Goal: Information Seeking & Learning: Learn about a topic

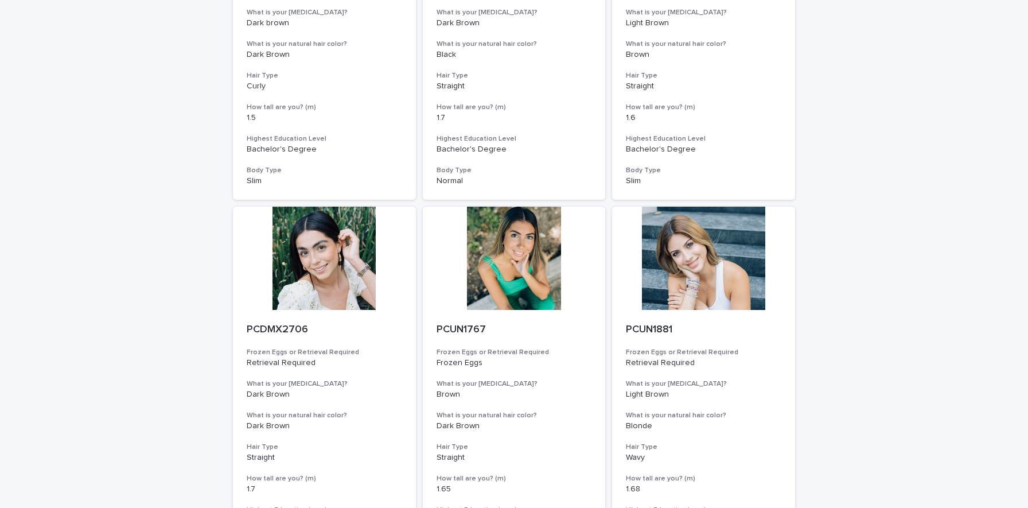
scroll to position [1208, 0]
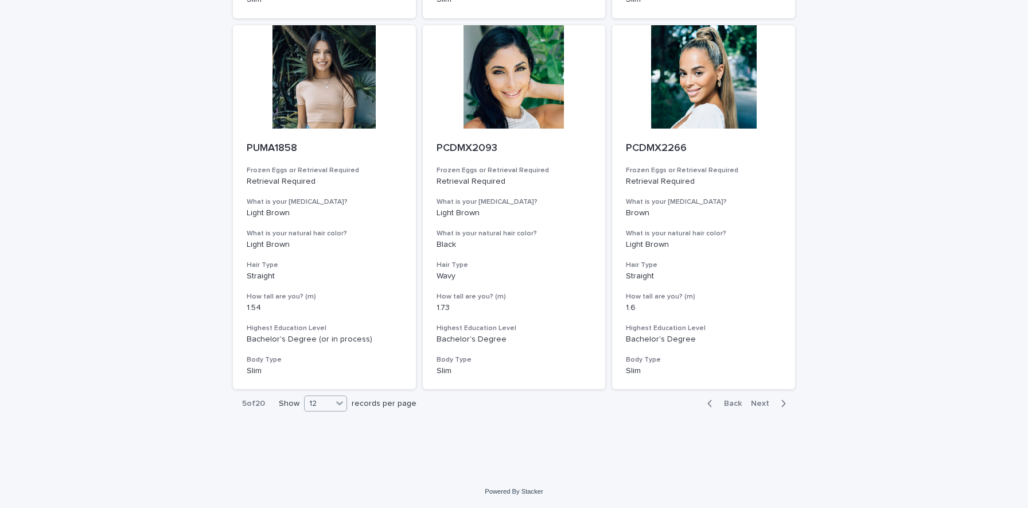
click at [337, 402] on icon at bounding box center [339, 402] width 11 height 11
click at [326, 442] on div "36" at bounding box center [327, 447] width 42 height 14
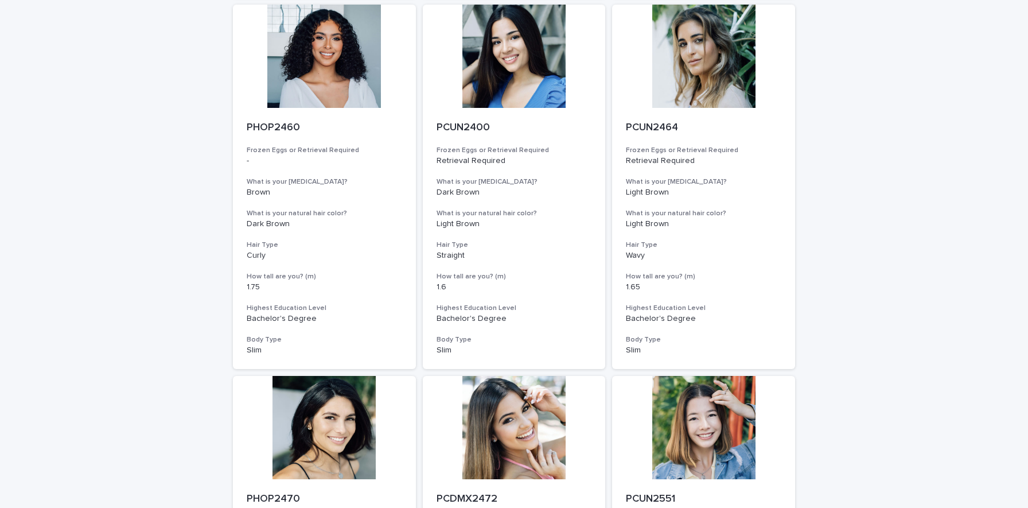
scroll to position [4176, 0]
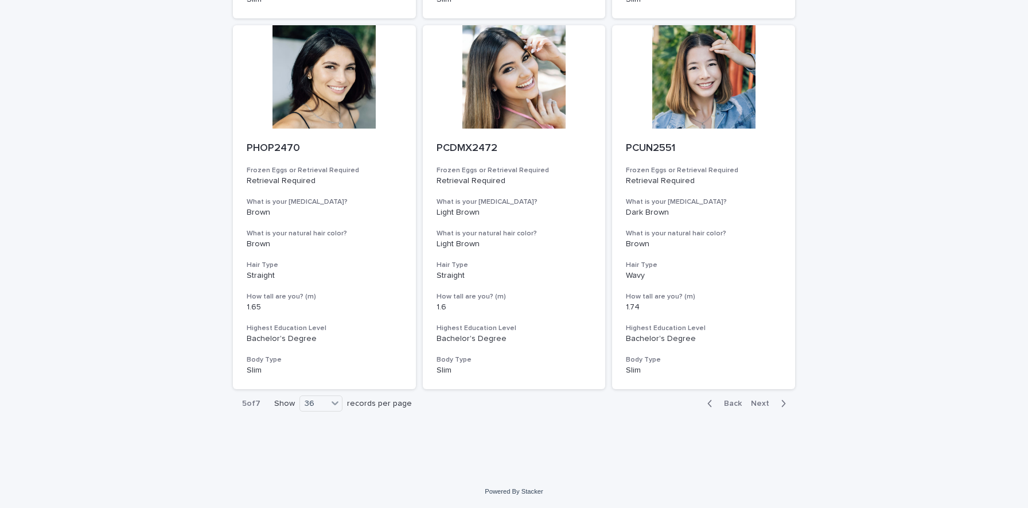
click at [770, 409] on div "Back Next" at bounding box center [746, 403] width 97 height 29
click at [770, 405] on span "Next" at bounding box center [763, 403] width 25 height 8
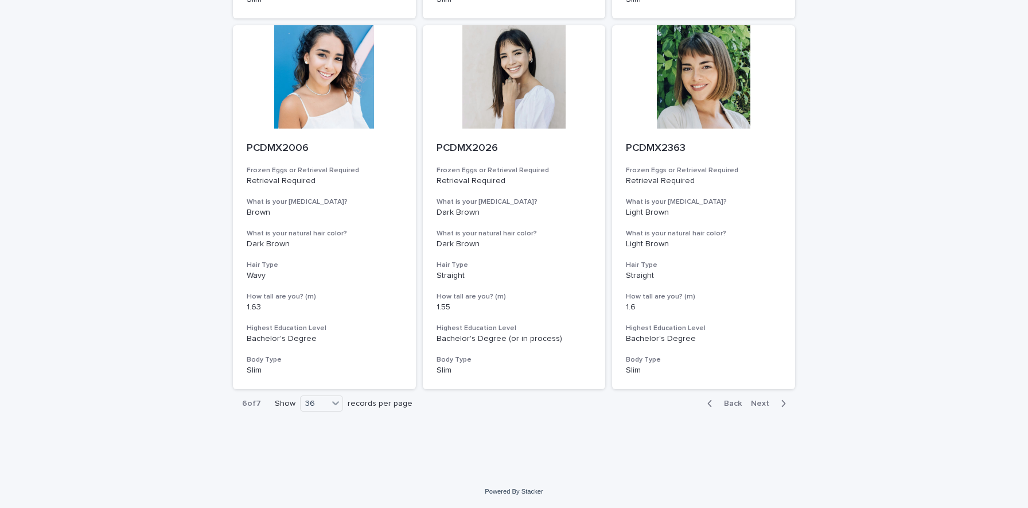
click at [781, 405] on icon "button" at bounding box center [783, 403] width 5 height 10
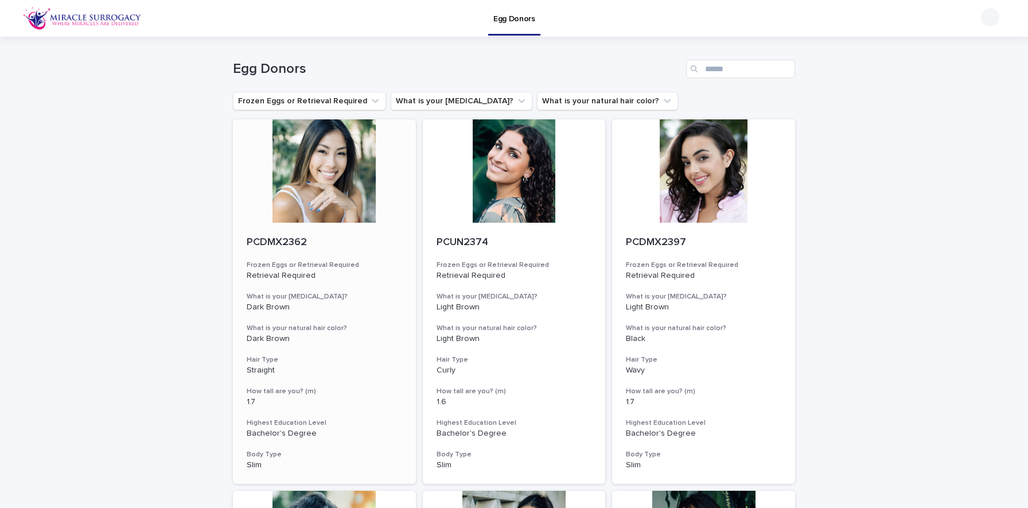
click at [346, 206] on div at bounding box center [324, 170] width 183 height 103
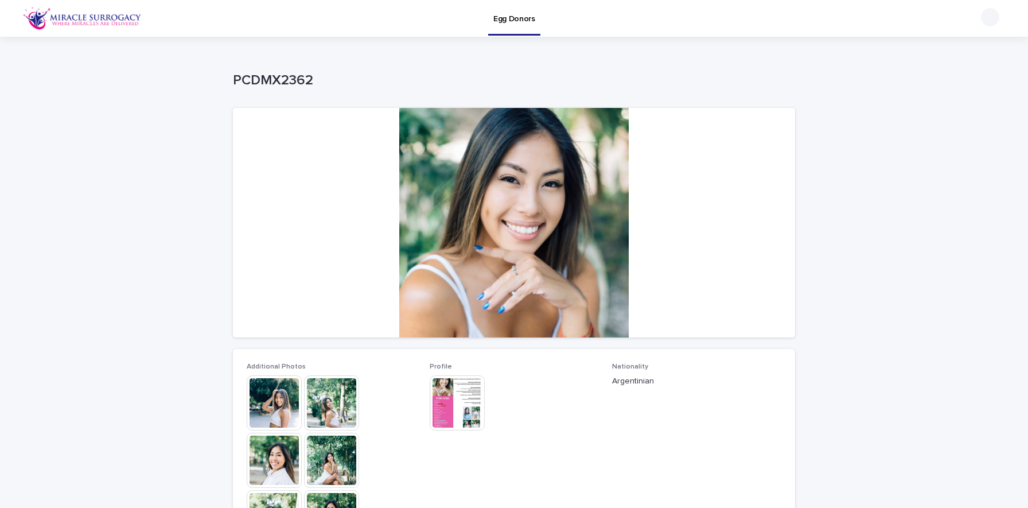
click at [337, 410] on img at bounding box center [331, 402] width 55 height 55
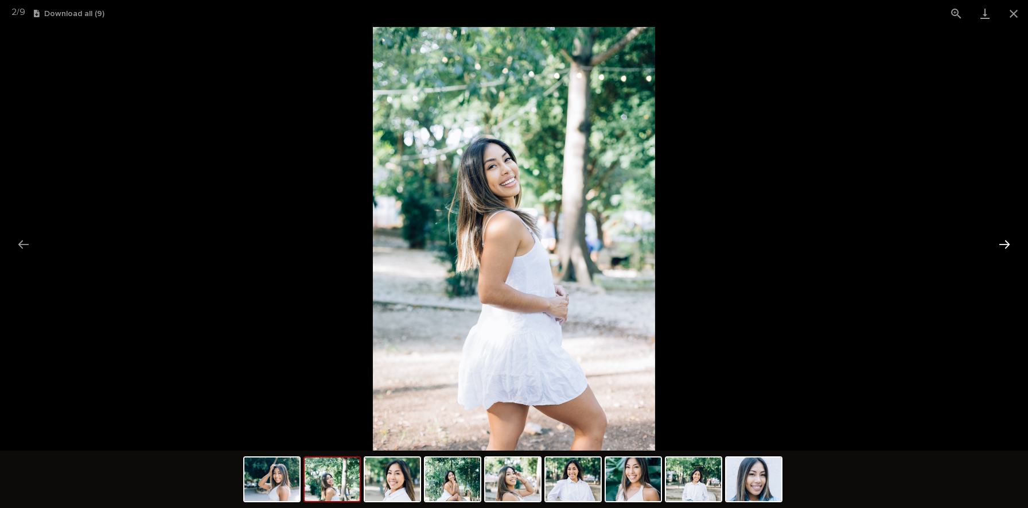
click at [1008, 238] on button "Next slide" at bounding box center [1005, 244] width 24 height 22
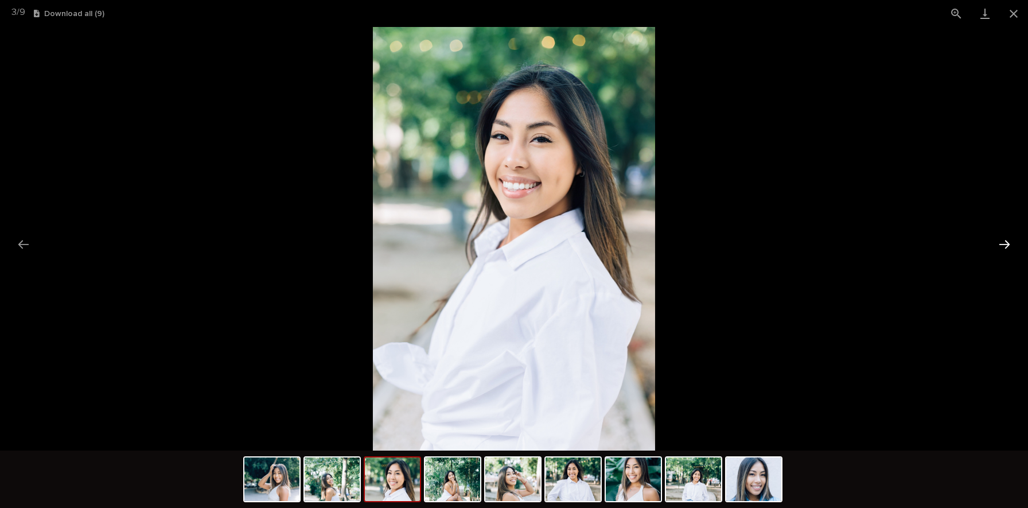
click at [1008, 238] on button "Next slide" at bounding box center [1005, 244] width 24 height 22
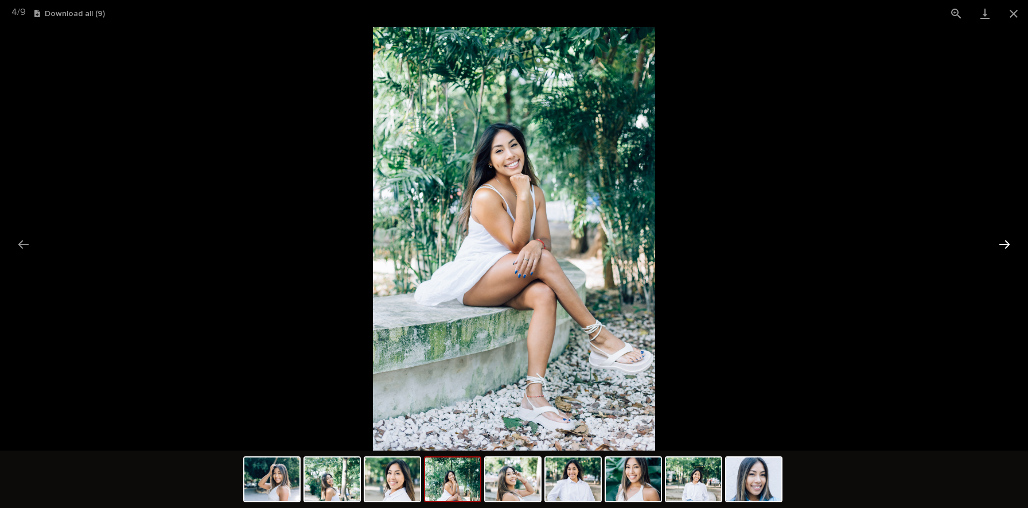
click at [1008, 238] on button "Next slide" at bounding box center [1005, 244] width 24 height 22
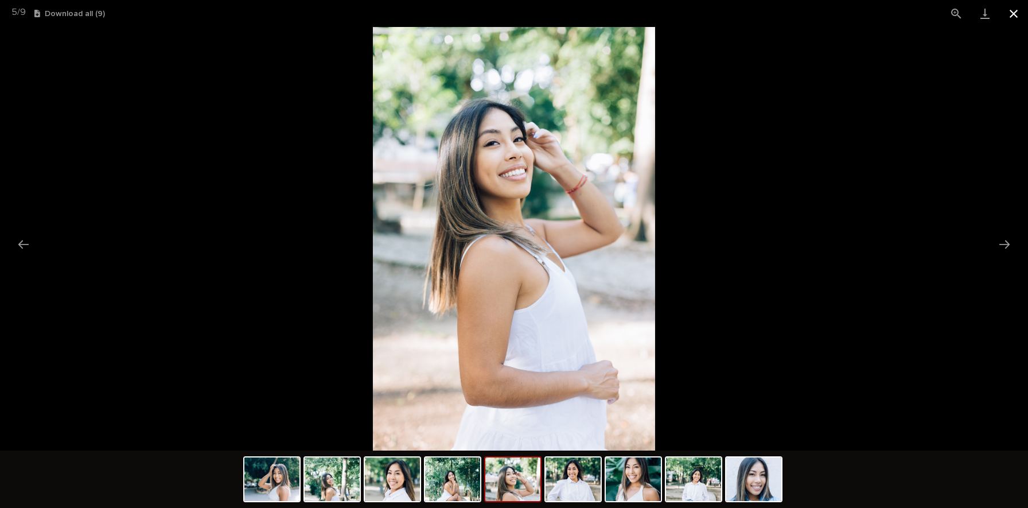
click at [1013, 16] on button "Close gallery" at bounding box center [1014, 13] width 29 height 27
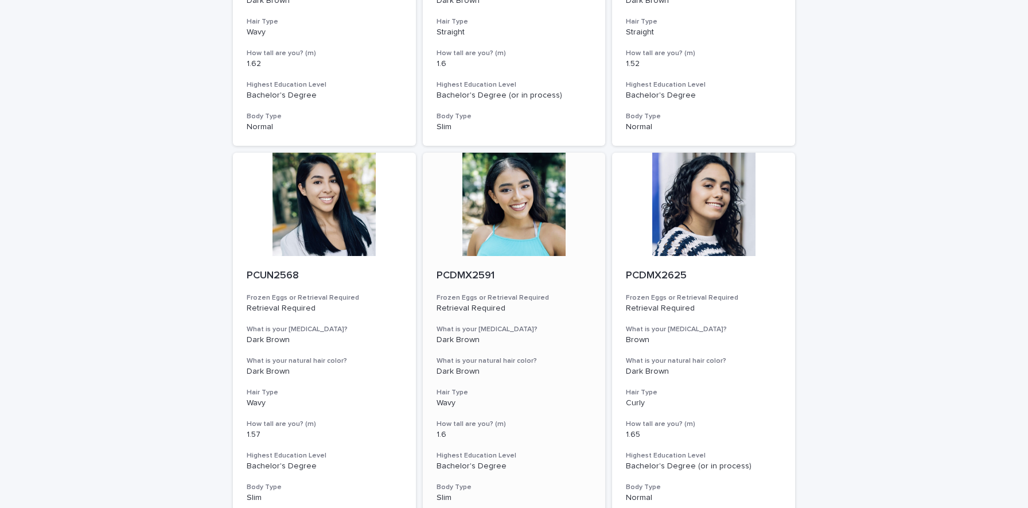
scroll to position [339, 0]
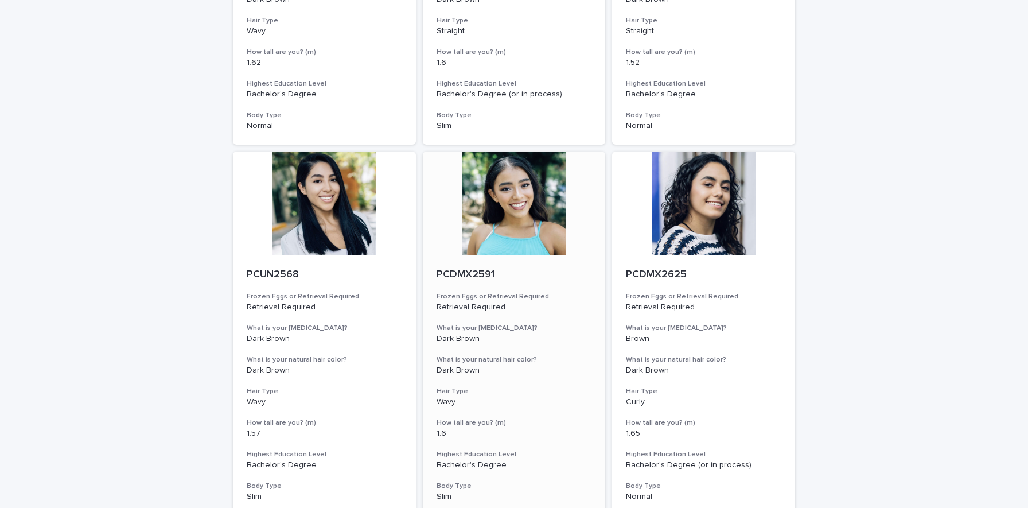
click at [527, 219] on div at bounding box center [514, 202] width 183 height 103
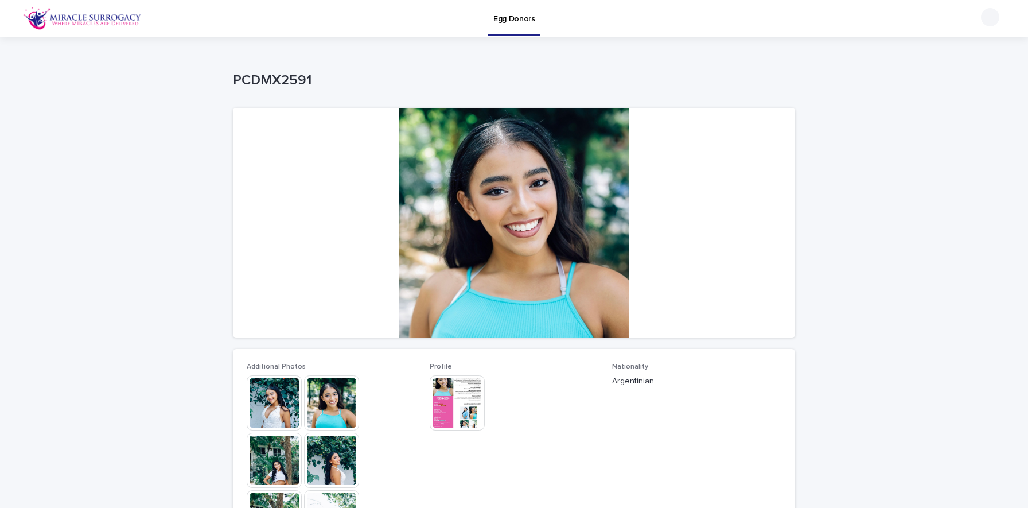
click at [334, 409] on img at bounding box center [331, 402] width 55 height 55
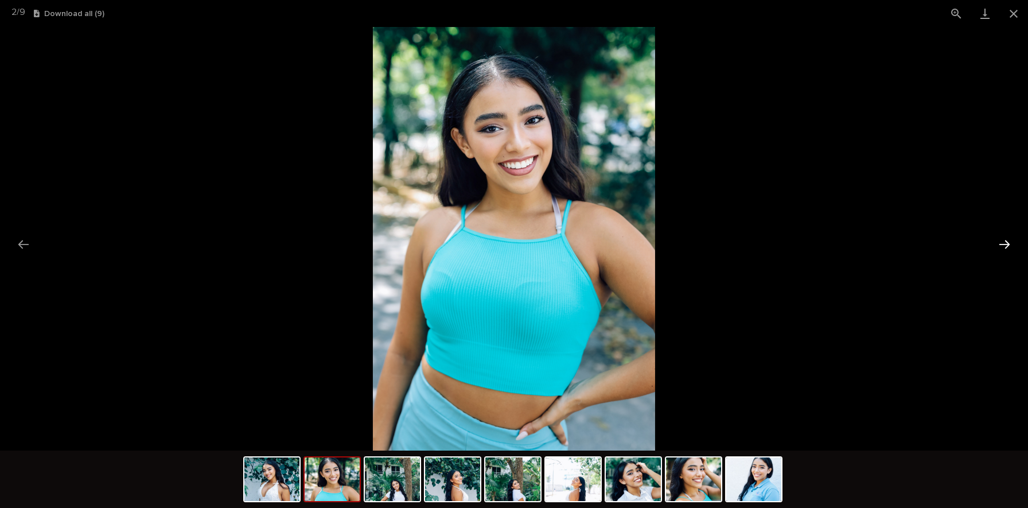
click at [1011, 234] on button "Next slide" at bounding box center [1005, 244] width 24 height 22
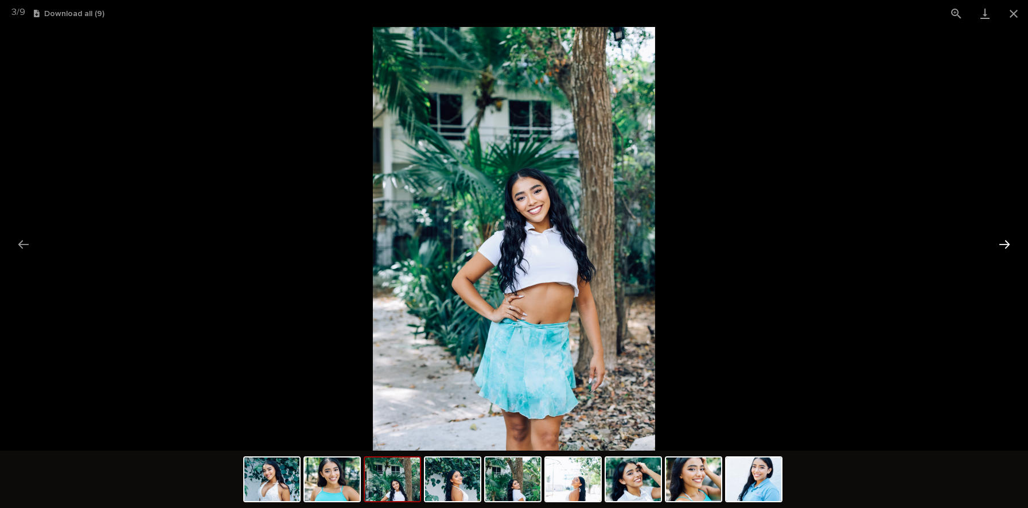
click at [1011, 238] on button "Next slide" at bounding box center [1005, 244] width 24 height 22
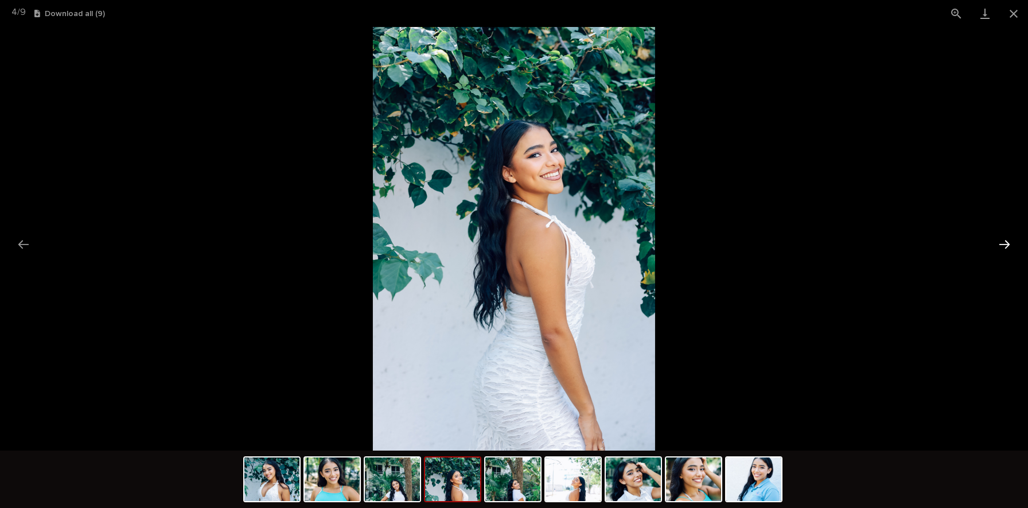
click at [1011, 238] on button "Next slide" at bounding box center [1005, 244] width 24 height 22
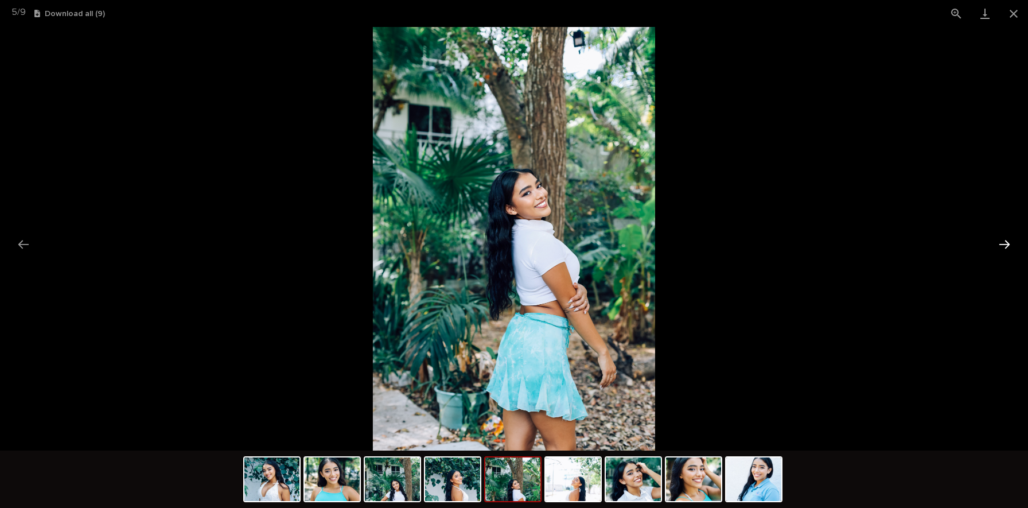
click at [1011, 238] on button "Next slide" at bounding box center [1005, 244] width 24 height 22
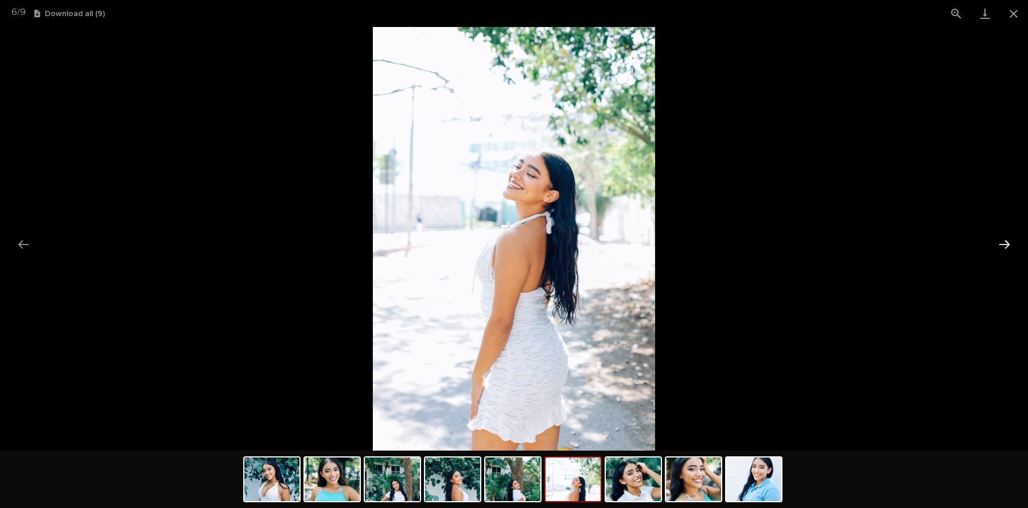
click at [1011, 238] on button "Next slide" at bounding box center [1005, 244] width 24 height 22
